Goal: Task Accomplishment & Management: Manage account settings

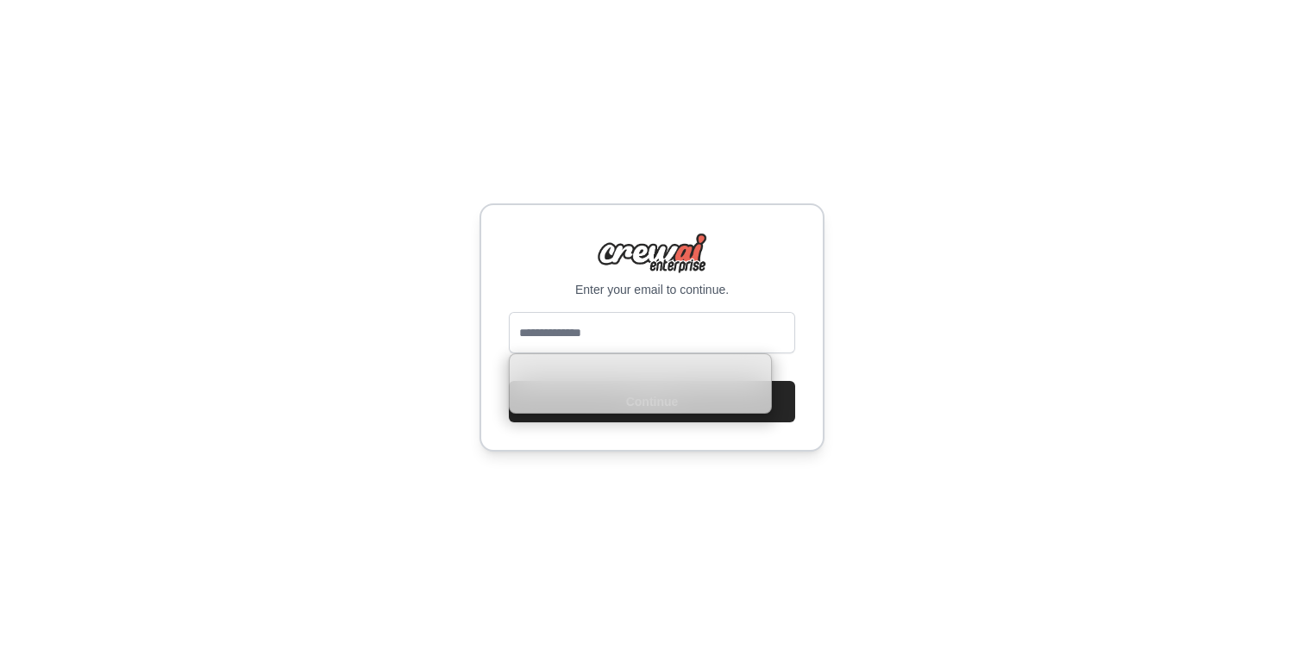
click at [586, 332] on input "email" at bounding box center [652, 332] width 286 height 41
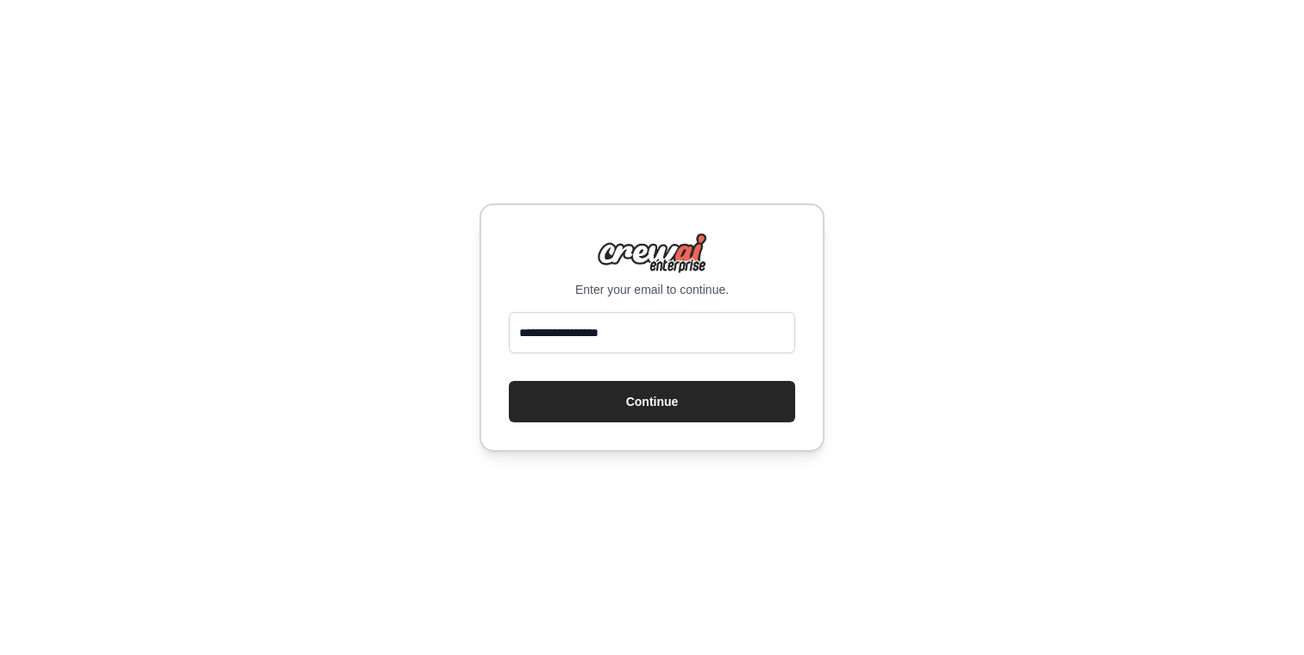
type input "**********"
click at [509, 381] on button "Continue" at bounding box center [652, 401] width 286 height 41
